Goal: Task Accomplishment & Management: Complete application form

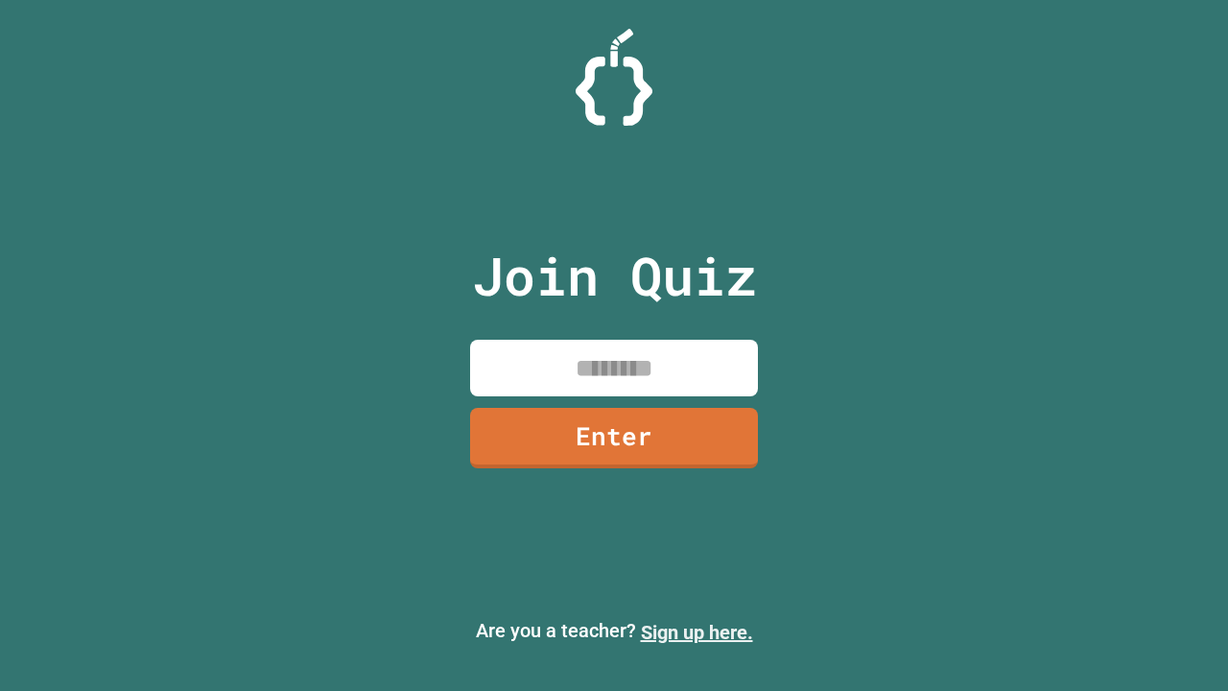
click at [696, 632] on link "Sign up here." at bounding box center [697, 632] width 112 height 23
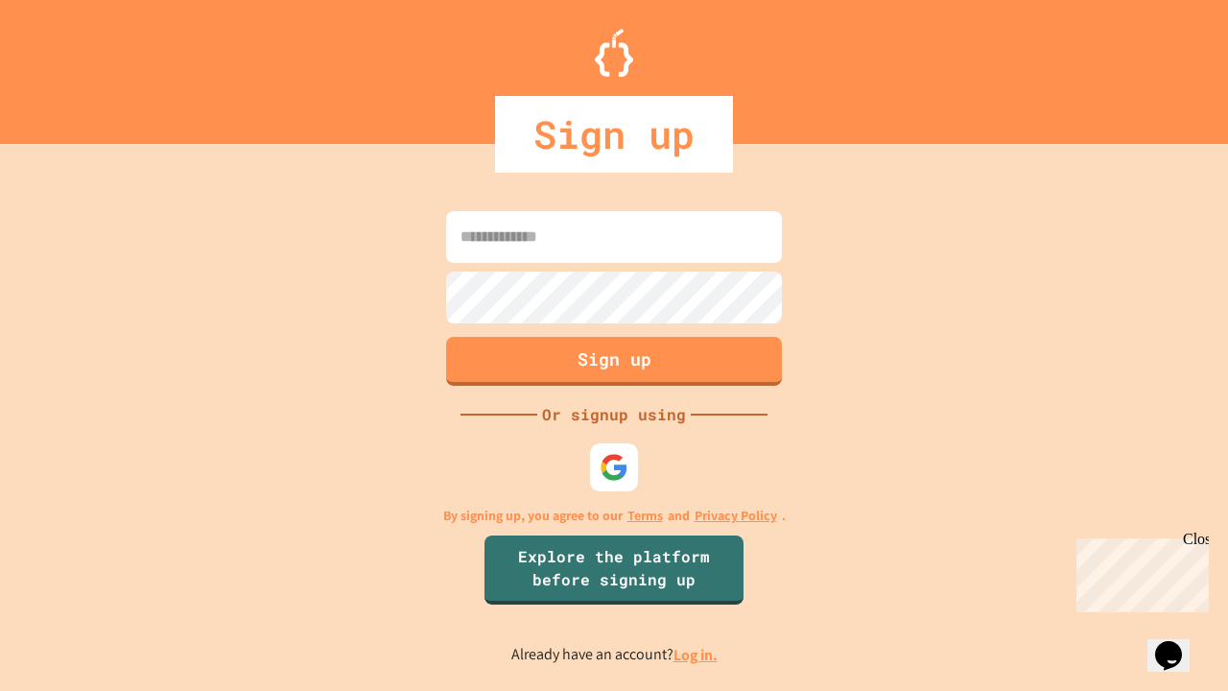
click at [696, 654] on link "Log in." at bounding box center [695, 655] width 44 height 20
